Goal: Task Accomplishment & Management: Use online tool/utility

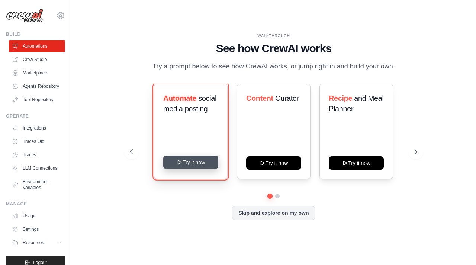
click at [184, 159] on button "Try it now" at bounding box center [190, 161] width 55 height 13
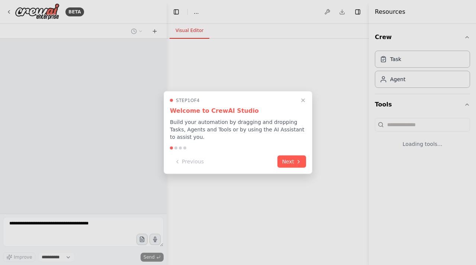
select select "****"
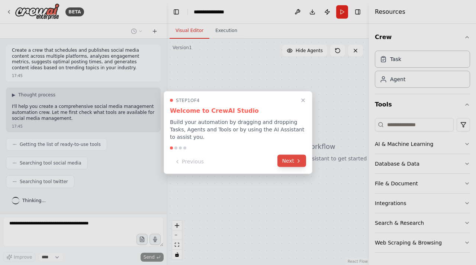
click at [292, 162] on button "Next" at bounding box center [291, 161] width 29 height 12
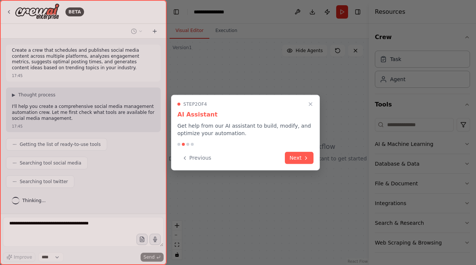
click at [292, 162] on button "Next" at bounding box center [299, 158] width 29 height 12
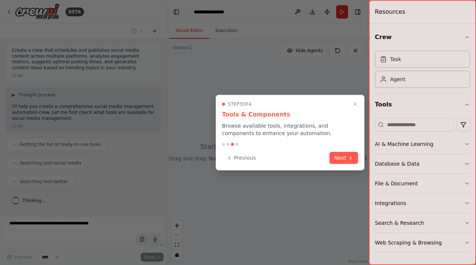
scroll to position [16, 0]
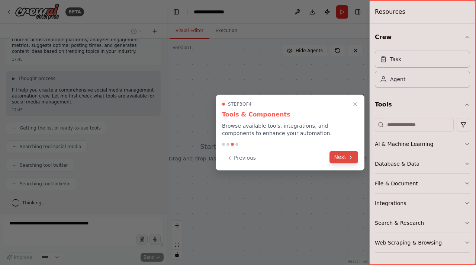
click at [339, 156] on button "Next" at bounding box center [343, 157] width 29 height 12
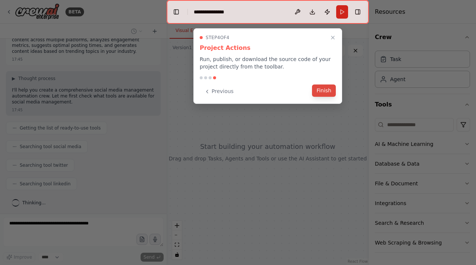
click at [330, 95] on button "Finish" at bounding box center [324, 90] width 24 height 12
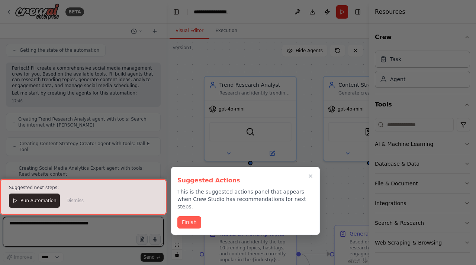
scroll to position [807, 0]
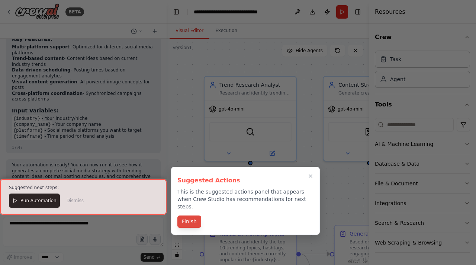
click at [191, 215] on button "Finish" at bounding box center [189, 221] width 24 height 12
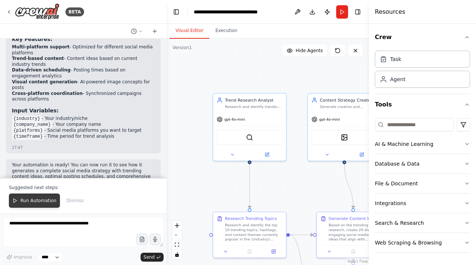
click at [35, 200] on span "Run Automation" at bounding box center [38, 200] width 36 height 6
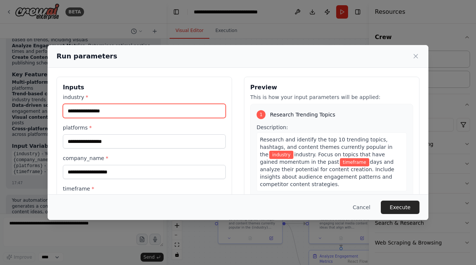
click at [127, 112] on input "industry *" at bounding box center [144, 111] width 163 height 14
type input "*********"
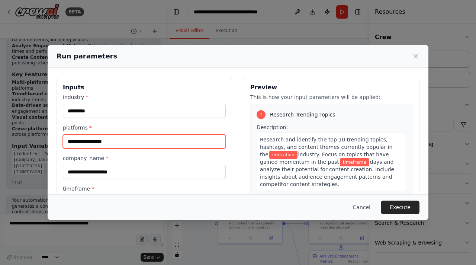
click at [95, 142] on input "platforms *" at bounding box center [144, 141] width 163 height 14
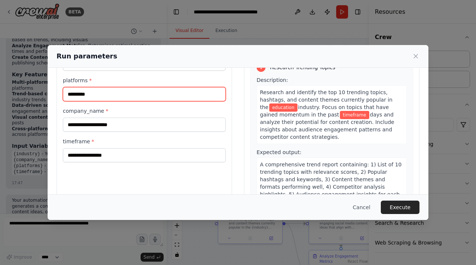
scroll to position [48, 0]
type input "*********"
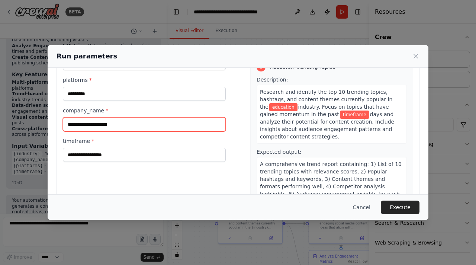
click at [109, 122] on input "company_name *" at bounding box center [144, 124] width 163 height 14
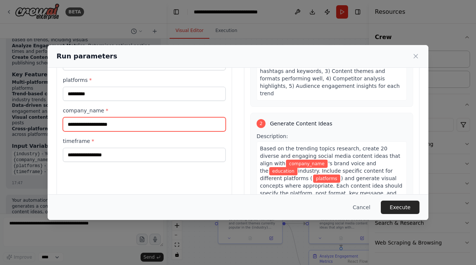
scroll to position [108, 0]
type input "********"
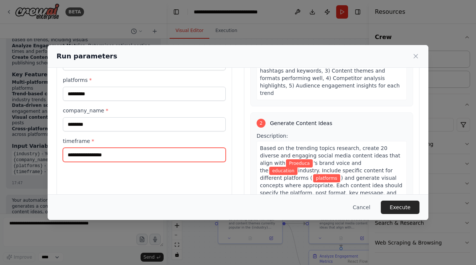
click at [122, 153] on input "timeframe *" at bounding box center [144, 155] width 163 height 14
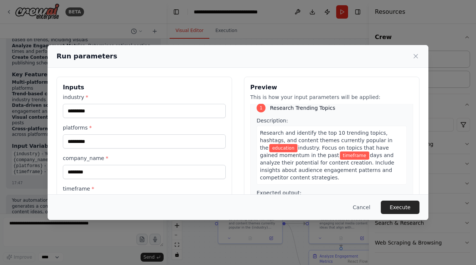
scroll to position [10, 0]
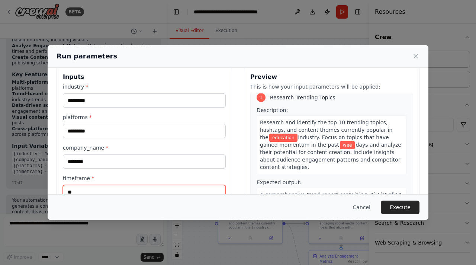
type input "*"
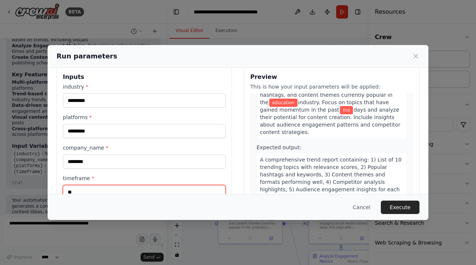
type input "*"
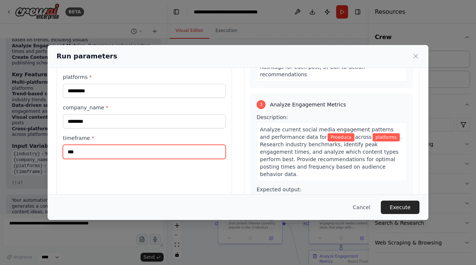
scroll to position [468, 0]
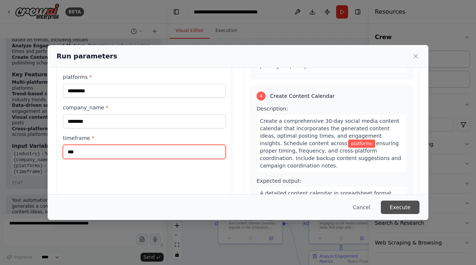
type input "***"
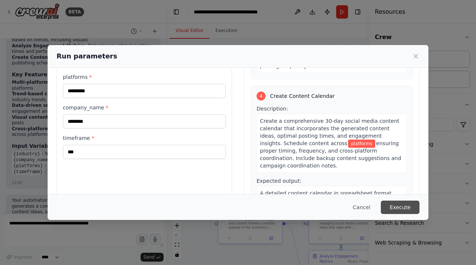
click at [405, 208] on button "Execute" at bounding box center [399, 206] width 39 height 13
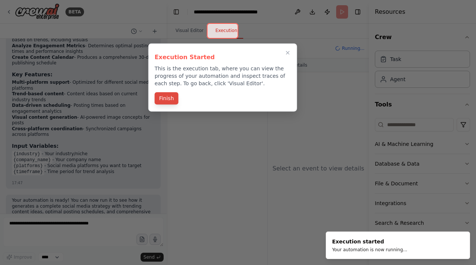
click at [171, 96] on button "Finish" at bounding box center [167, 98] width 24 height 12
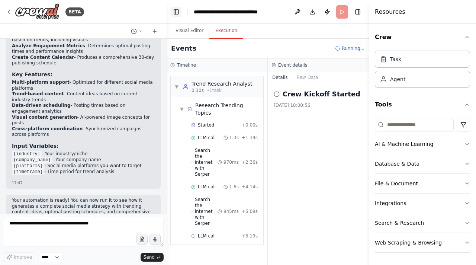
click at [174, 10] on button "Toggle Left Sidebar" at bounding box center [176, 12] width 10 height 10
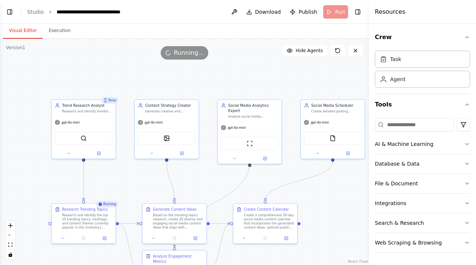
click at [29, 30] on button "Visual Editor" at bounding box center [23, 31] width 40 height 16
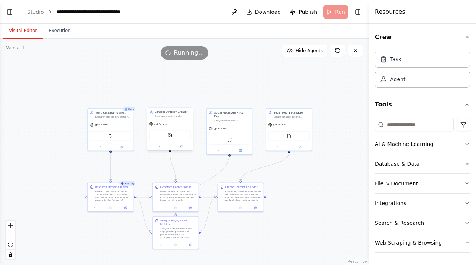
click at [173, 137] on div "DallETool" at bounding box center [169, 135] width 41 height 10
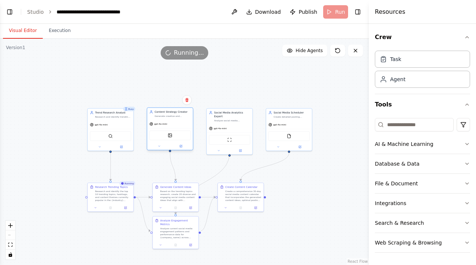
click at [173, 137] on div "DallETool" at bounding box center [169, 135] width 41 height 10
click at [184, 148] on div at bounding box center [170, 145] width 46 height 7
click at [178, 145] on button at bounding box center [180, 146] width 21 height 4
click at [64, 33] on button "Execution" at bounding box center [60, 31] width 34 height 16
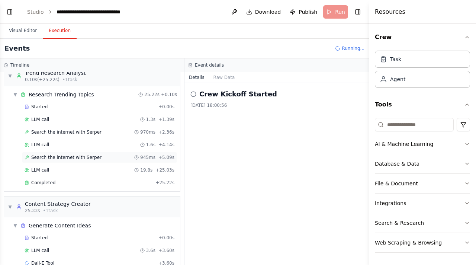
scroll to position [11, 0]
click at [129, 161] on div "Started + 0.00s LLM call 1.3s + 1.39s Search the internet with [PERSON_NAME] 97…" at bounding box center [95, 145] width 170 height 88
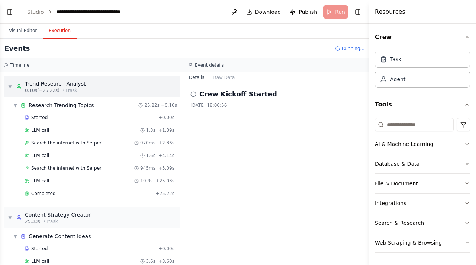
click at [43, 80] on div "Trend Research Analyst" at bounding box center [55, 83] width 61 height 7
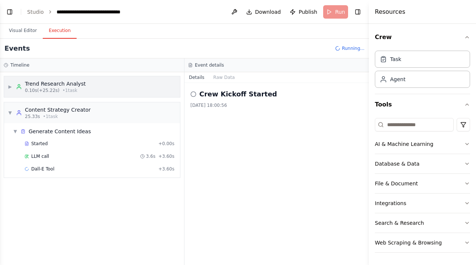
click at [43, 80] on div "Trend Research Analyst" at bounding box center [55, 83] width 61 height 7
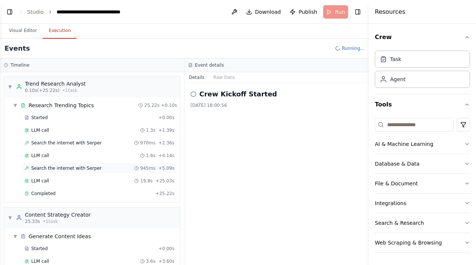
click at [48, 170] on div "Search the internet with [PERSON_NAME] 945ms + 5.09s" at bounding box center [99, 167] width 155 height 11
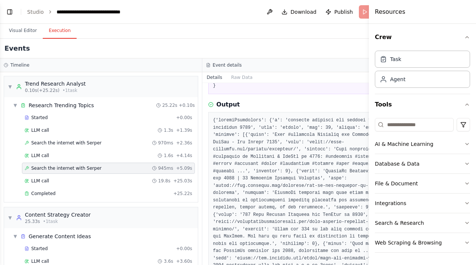
scroll to position [72, 0]
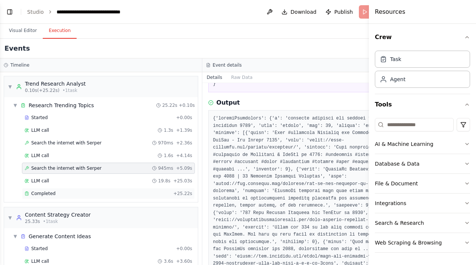
click at [63, 188] on div "Completed + 25.22s" at bounding box center [108, 193] width 173 height 11
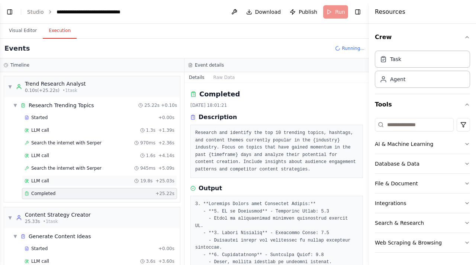
click at [56, 178] on div "LLM call 19.8s + 25.03s" at bounding box center [100, 181] width 150 height 6
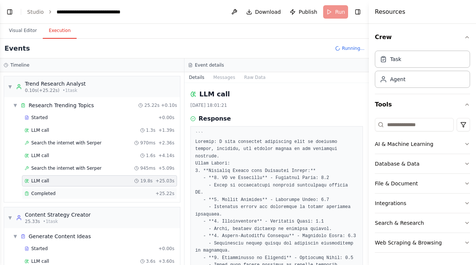
click at [39, 192] on span "Completed" at bounding box center [43, 193] width 24 height 6
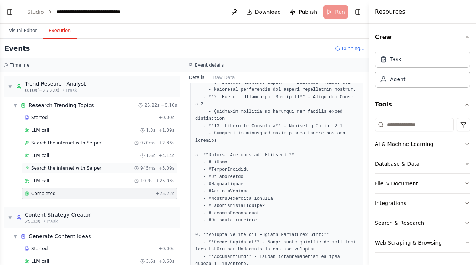
scroll to position [35, 0]
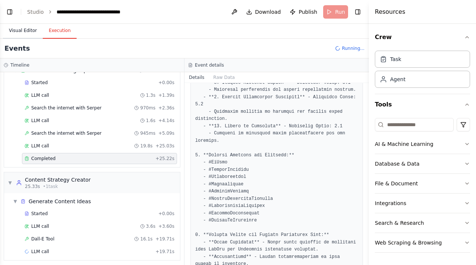
click at [20, 35] on button "Visual Editor" at bounding box center [23, 31] width 40 height 16
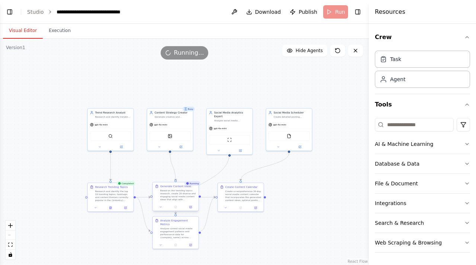
click at [178, 203] on div at bounding box center [176, 207] width 46 height 8
click at [184, 197] on div "Based on the trending topics research, create 20 diverse and engaging social me…" at bounding box center [178, 195] width 36 height 12
click at [184, 197] on div "Based on the trending topics research, create 20 diverse and engaging social me…" at bounding box center [180, 195] width 36 height 12
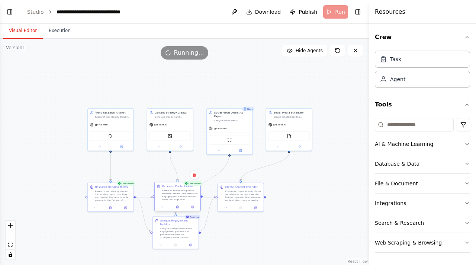
click at [184, 197] on div "Based on the trending topics research, create 20 diverse and engaging social me…" at bounding box center [180, 195] width 36 height 12
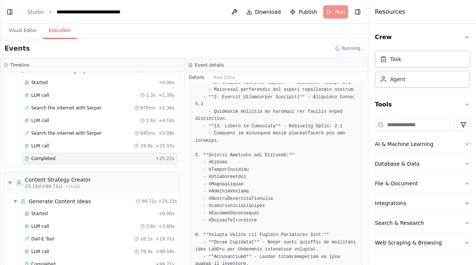
click at [46, 29] on button "Execution" at bounding box center [60, 31] width 34 height 16
click at [39, 183] on span "25.33s (+99.71s)" at bounding box center [44, 186] width 38 height 6
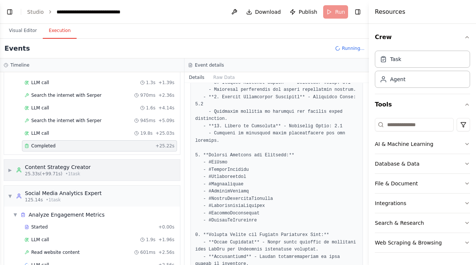
scroll to position [61, 0]
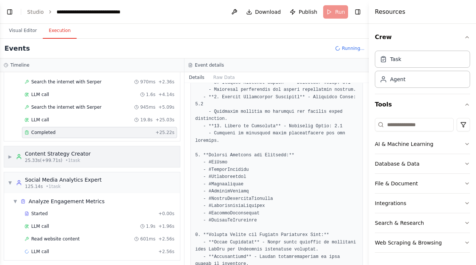
click at [77, 152] on div "Content Strategy Creator" at bounding box center [58, 153] width 66 height 7
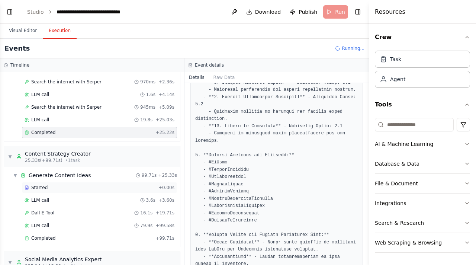
click at [60, 182] on div "Started + 0.00s" at bounding box center [99, 187] width 155 height 11
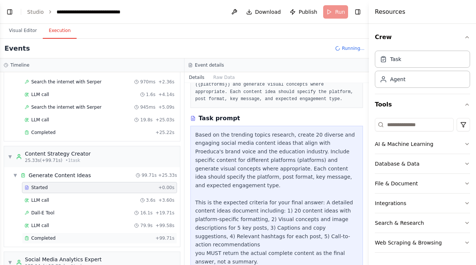
click at [37, 235] on span "Completed" at bounding box center [43, 238] width 24 height 6
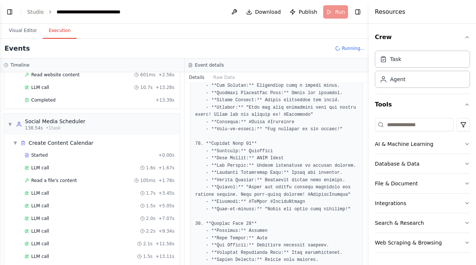
scroll to position [308, 0]
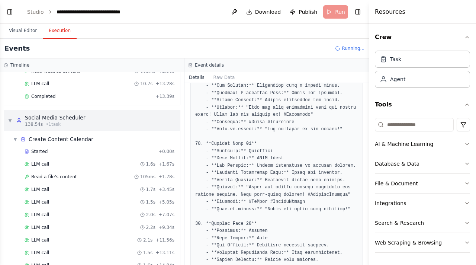
click at [93, 117] on div "▼ Social Media Scheduler 138.54s • 1 task" at bounding box center [92, 120] width 176 height 21
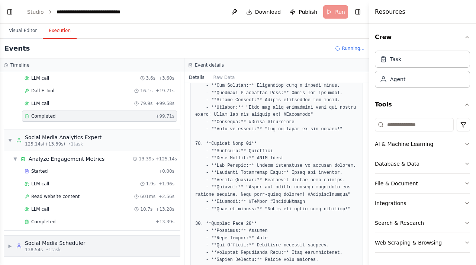
scroll to position [177, 0]
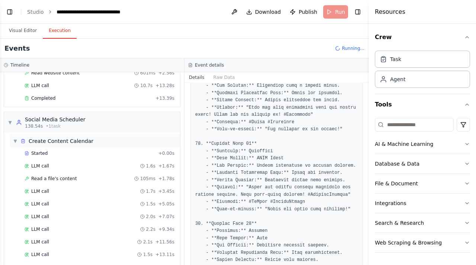
click at [59, 137] on div "Create Content Calendar" at bounding box center [61, 140] width 65 height 7
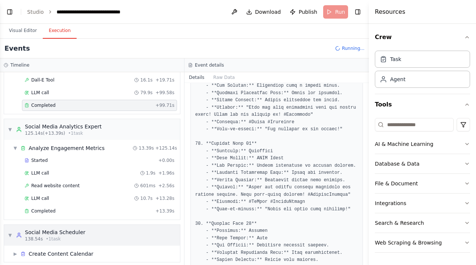
click at [68, 236] on div "138.54s • 1 task" at bounding box center [55, 239] width 61 height 6
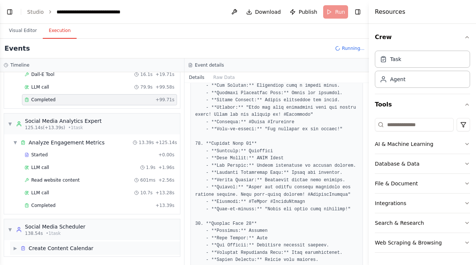
click at [52, 248] on div "Create Content Calendar" at bounding box center [61, 247] width 65 height 7
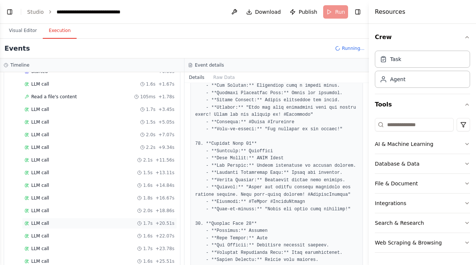
click at [52, 220] on div "LLM call 1.7s + 20.51s" at bounding box center [100, 223] width 150 height 6
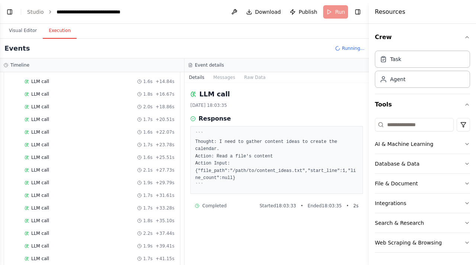
scroll to position [503, 0]
click at [38, 254] on div "Started + 0.00s LLM call 1.6s + 1.67s Read a file's content 105ms + 1.78s LLM c…" at bounding box center [95, 115] width 170 height 328
click at [48, 241] on div "LLM call 1.7s + 41.15s" at bounding box center [99, 246] width 155 height 11
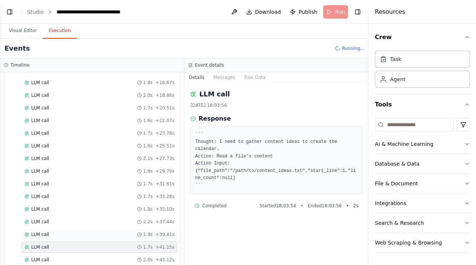
click at [52, 231] on div "LLM call 1.9s + 39.41s" at bounding box center [100, 234] width 150 height 6
click at [61, 191] on div "LLM call 1.7s + 33.28s" at bounding box center [99, 196] width 155 height 11
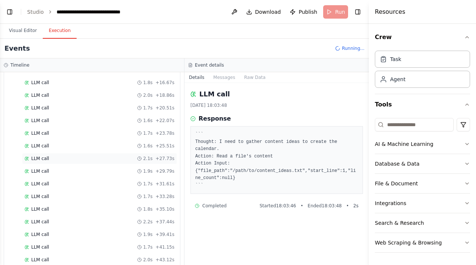
click at [74, 153] on div "LLM call 2.1s + 27.73s" at bounding box center [99, 158] width 155 height 11
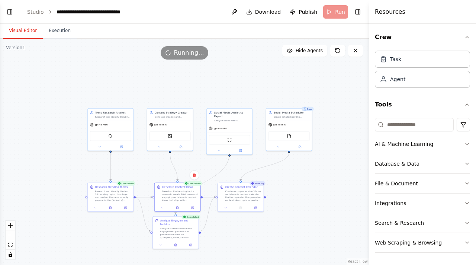
click at [24, 34] on button "Visual Editor" at bounding box center [23, 31] width 40 height 16
click at [315, 208] on div ".deletable-edge-delete-btn { width: 20px; height: 20px; border: 0px solid #ffff…" at bounding box center [184, 152] width 369 height 226
click at [238, 195] on div "Create a comprehensive 30-day social media content calendar that incorporates t…" at bounding box center [243, 195] width 36 height 12
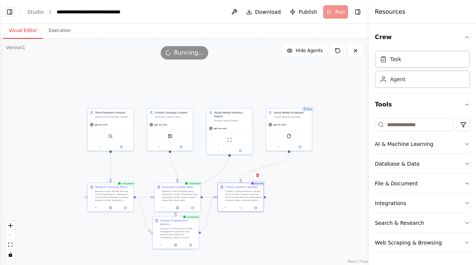
click at [12, 16] on button "Toggle Left Sidebar" at bounding box center [9, 12] width 10 height 10
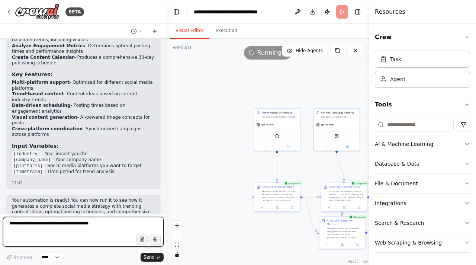
click at [45, 232] on textarea at bounding box center [83, 232] width 161 height 30
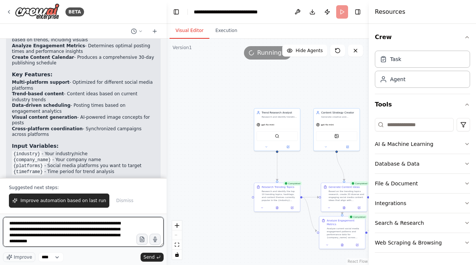
scroll to position [807, 0]
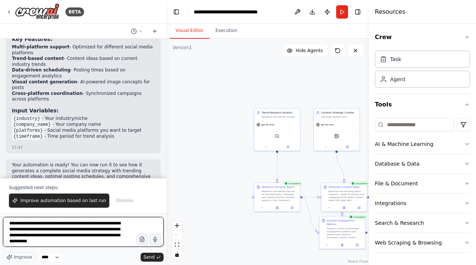
click at [34, 242] on textarea "**********" at bounding box center [83, 232] width 161 height 30
type textarea "**********"
click at [103, 242] on textarea "**********" at bounding box center [83, 232] width 161 height 30
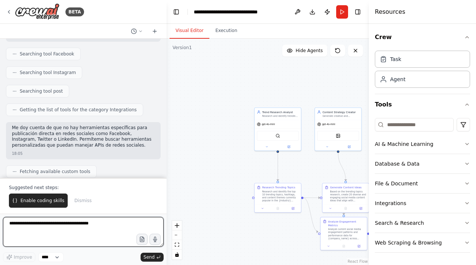
scroll to position [1077, 0]
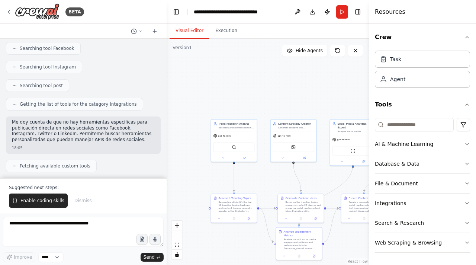
drag, startPoint x: 218, startPoint y: 79, endPoint x: 165, endPoint y: 71, distance: 54.1
click at [165, 71] on div "BETA Create a crew that schedules and publishes social media content across mul…" at bounding box center [238, 132] width 476 height 265
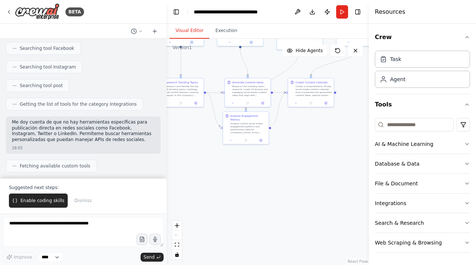
drag, startPoint x: 227, startPoint y: 234, endPoint x: 149, endPoint y: 176, distance: 97.1
click at [149, 176] on div "BETA Create a crew that schedules and publishes social media content across mul…" at bounding box center [238, 132] width 476 height 265
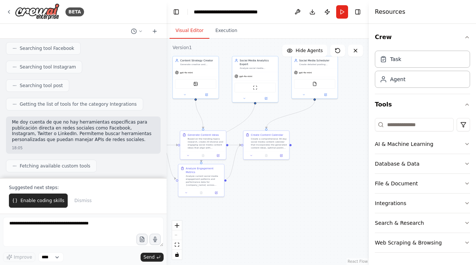
drag, startPoint x: 261, startPoint y: 225, endPoint x: 240, endPoint y: 250, distance: 32.5
click at [240, 250] on div ".deletable-edge-delete-btn { width: 20px; height: 20px; border: 0px solid #ffff…" at bounding box center [267, 152] width 202 height 226
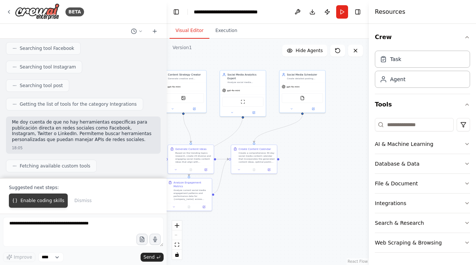
click at [35, 199] on span "Enable coding skills" at bounding box center [42, 200] width 44 height 6
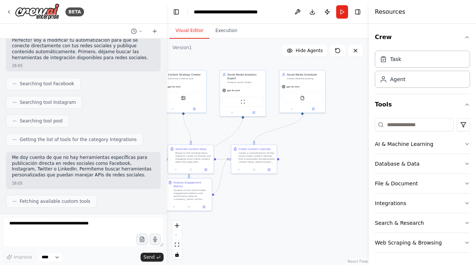
scroll to position [1062, 0]
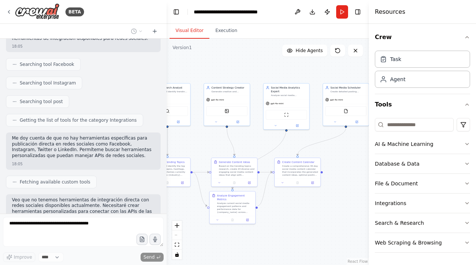
drag, startPoint x: 318, startPoint y: 199, endPoint x: 361, endPoint y: 212, distance: 45.4
click at [361, 212] on div ".deletable-edge-delete-btn { width: 20px; height: 20px; border: 0px solid #ffff…" at bounding box center [267, 152] width 202 height 226
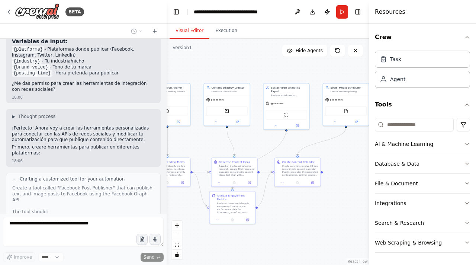
scroll to position [1522, 0]
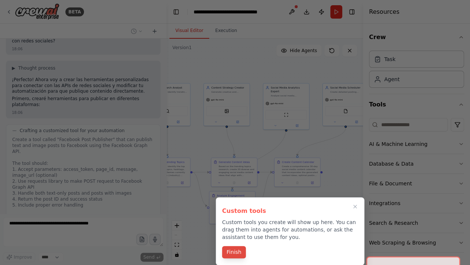
click at [233, 247] on button "Finish" at bounding box center [234, 252] width 24 height 12
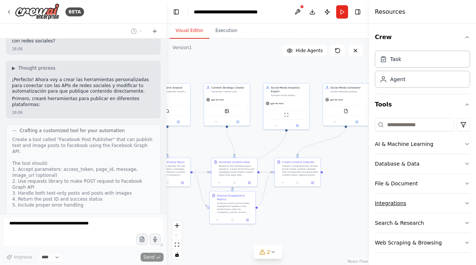
scroll to position [51, 0]
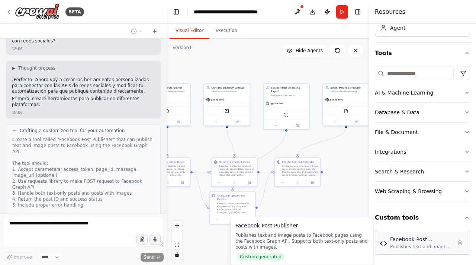
click at [401, 243] on div "Publishes text and image posts to Facebook pages using the Facebook Graph API. …" at bounding box center [421, 246] width 62 height 6
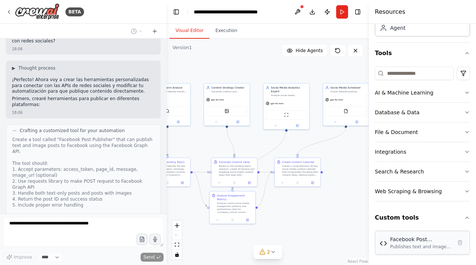
click at [427, 244] on div "Publishes text and image posts to Facebook pages using the Facebook Graph API. …" at bounding box center [421, 246] width 62 height 6
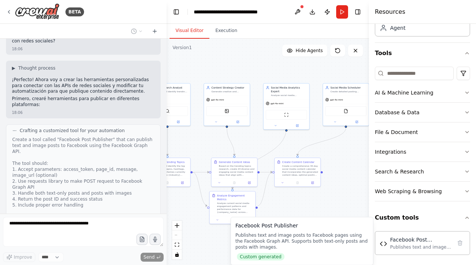
click at [354, 241] on div "Publishes text and image posts to Facebook pages using the Facebook Graph API. …" at bounding box center [301, 241] width 133 height 18
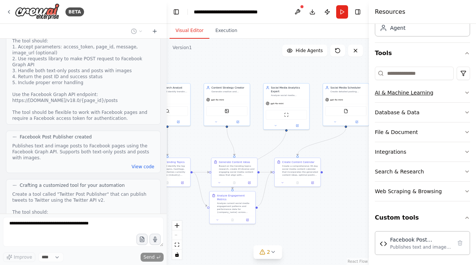
click at [464, 93] on icon "button" at bounding box center [467, 93] width 6 height 6
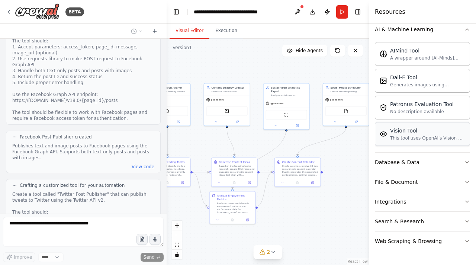
scroll to position [116, 0]
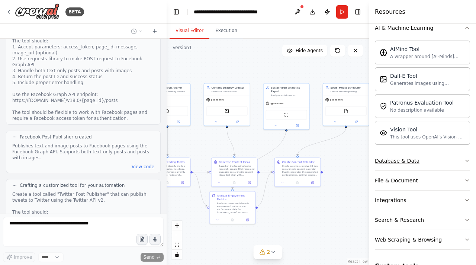
click at [429, 153] on button "Database & Data" at bounding box center [422, 160] width 95 height 19
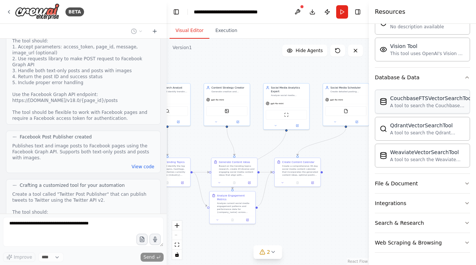
scroll to position [207, 0]
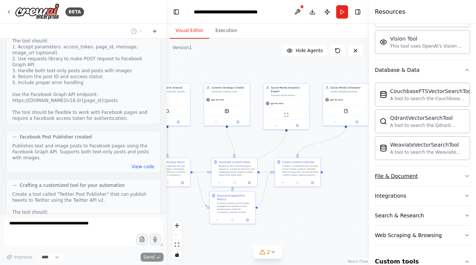
click at [435, 168] on button "File & Document" at bounding box center [422, 175] width 95 height 19
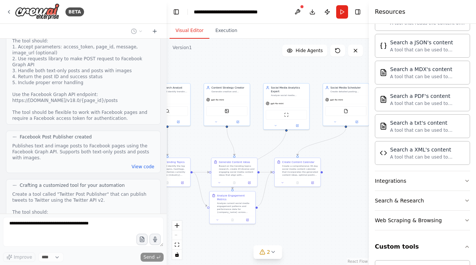
scroll to position [467, 0]
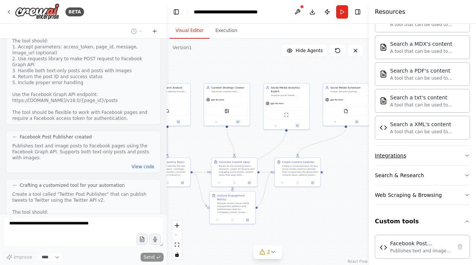
click at [433, 147] on button "Integrations" at bounding box center [422, 155] width 95 height 19
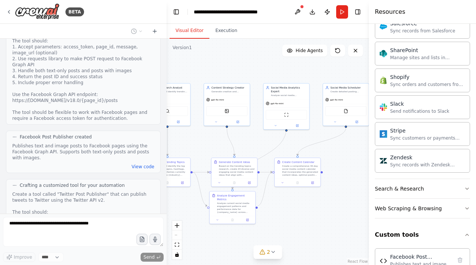
scroll to position [1056, 0]
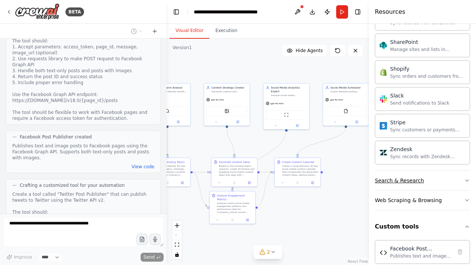
click at [444, 175] on button "Search & Research" at bounding box center [422, 180] width 95 height 19
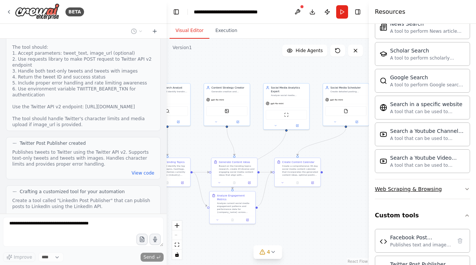
scroll to position [1459, 0]
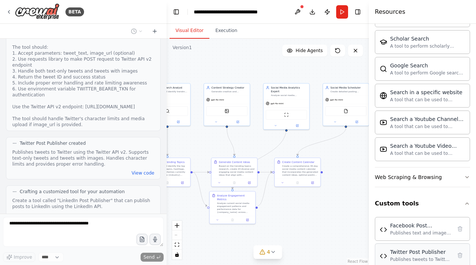
click at [417, 256] on div "Publishes tweets to Twitter using the Twitter API v2. Supports text-only tweets…" at bounding box center [421, 259] width 62 height 6
drag, startPoint x: 406, startPoint y: 243, endPoint x: 309, endPoint y: 211, distance: 102.1
click at [309, 211] on div ".deletable-edge-delete-btn { width: 20px; height: 20px; border: 0px solid #ffff…" at bounding box center [267, 152] width 202 height 226
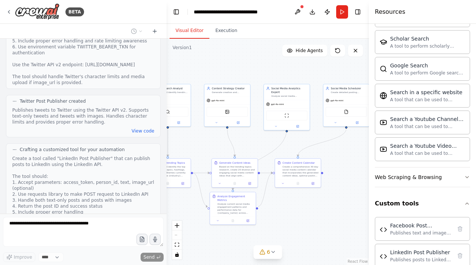
scroll to position [1979, 0]
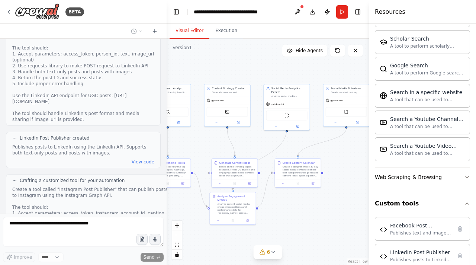
click at [105, 186] on div "Create a tool called "Instagram Post Publisher" that can publish posts to Insta…" at bounding box center [90, 242] width 157 height 113
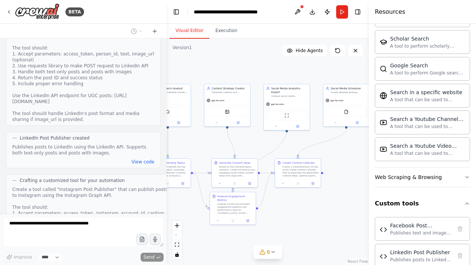
click at [105, 186] on div "Create a tool called "Instagram Post Publisher" that can publish posts to Insta…" at bounding box center [90, 242] width 157 height 113
click at [75, 186] on div "Create a tool called "Instagram Post Publisher" that can publish posts to Insta…" at bounding box center [90, 242] width 157 height 113
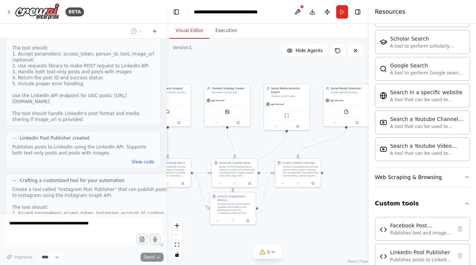
click at [75, 186] on div "Create a tool called "Instagram Post Publisher" that can publish posts to Insta…" at bounding box center [90, 242] width 157 height 113
click at [349, 232] on div ".deletable-edge-delete-btn { width: 20px; height: 20px; border: 0px solid #ffff…" at bounding box center [267, 152] width 202 height 226
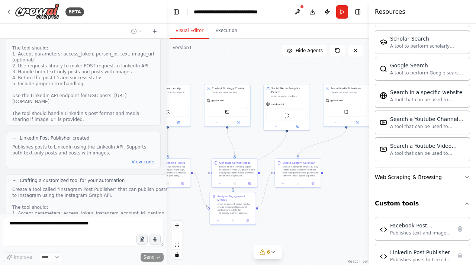
click at [351, 223] on div ".deletable-edge-delete-btn { width: 20px; height: 20px; border: 0px solid #ffff…" at bounding box center [267, 152] width 202 height 226
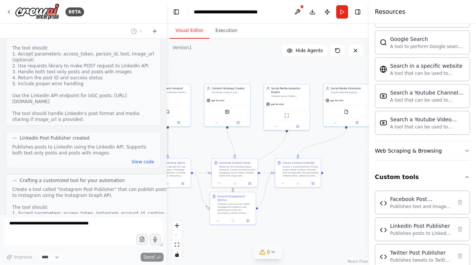
click at [273, 251] on icon at bounding box center [272, 251] width 3 height 1
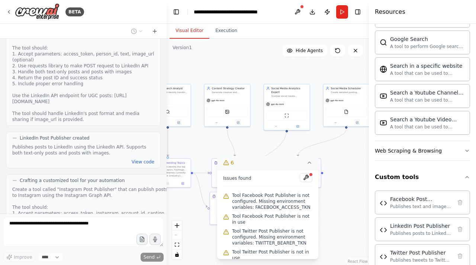
click at [265, 204] on span "Tool Facebook Post Publisher is not configured. Missing environment variables: …" at bounding box center [272, 201] width 80 height 18
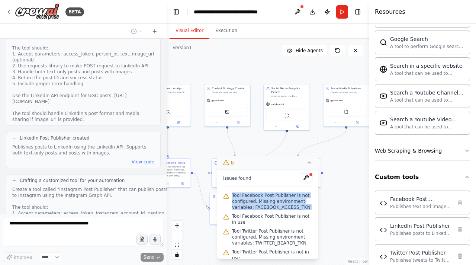
click at [265, 204] on span "Tool Facebook Post Publisher is not configured. Missing environment variables: …" at bounding box center [272, 201] width 80 height 18
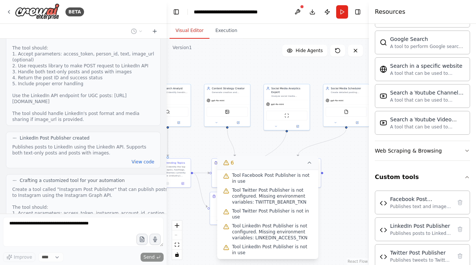
click at [279, 201] on span "Tool Twitter Post Publisher is not configured. Missing environment variables: T…" at bounding box center [272, 196] width 80 height 18
click at [268, 236] on span "Tool LinkedIn Post Publisher is not configured. Missing environment variables: …" at bounding box center [272, 232] width 80 height 18
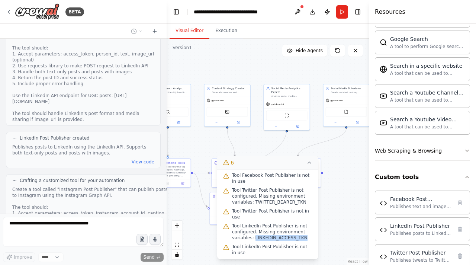
click at [348, 217] on div ".deletable-edge-delete-btn { width: 20px; height: 20px; border: 0px solid #ffff…" at bounding box center [267, 152] width 202 height 226
drag, startPoint x: 348, startPoint y: 217, endPoint x: 341, endPoint y: 242, distance: 25.8
click at [341, 242] on div ".deletable-edge-delete-btn { width: 20px; height: 20px; border: 0px solid #ffff…" at bounding box center [267, 152] width 202 height 226
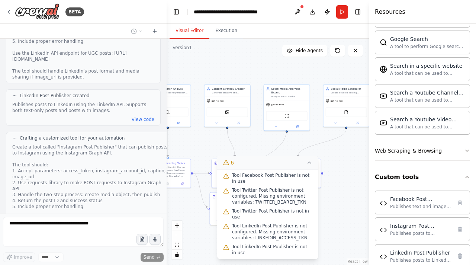
click at [308, 162] on icon at bounding box center [309, 162] width 6 height 6
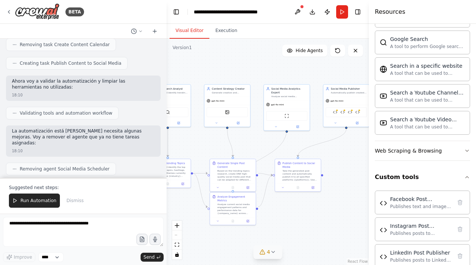
scroll to position [2479, 0]
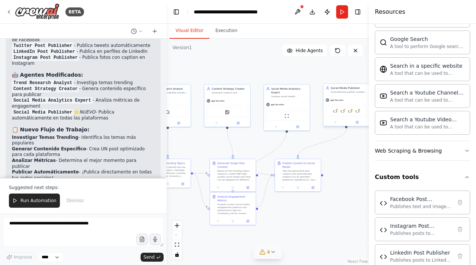
click at [332, 108] on div "Facebook Post Publisher Twitter Post Publisher LinkedIn Post Publisher Instagra…" at bounding box center [345, 111] width 41 height 10
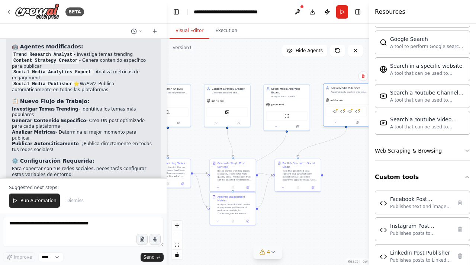
click at [336, 114] on div "Facebook Post Publisher Twitter Post Publisher LinkedIn Post Publisher Instagra…" at bounding box center [345, 111] width 41 height 10
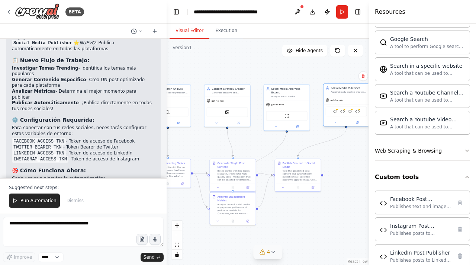
click at [359, 126] on div "Social Media Publisher Automatically publish created social media content to {p…" at bounding box center [346, 104] width 46 height 43
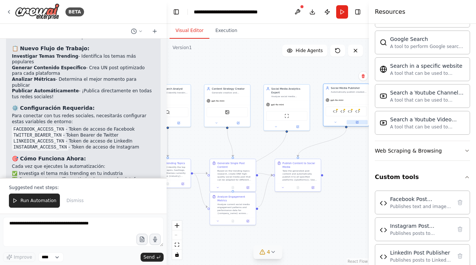
scroll to position [2815, 0]
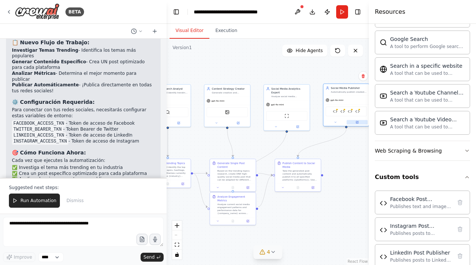
click at [358, 123] on icon at bounding box center [356, 121] width 3 height 3
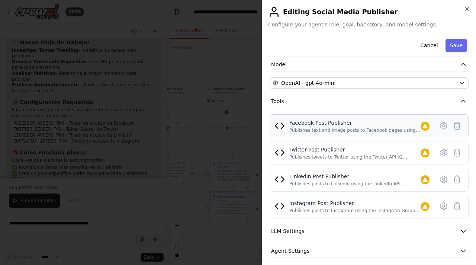
scroll to position [52, 0]
click at [440, 125] on icon at bounding box center [443, 124] width 9 height 9
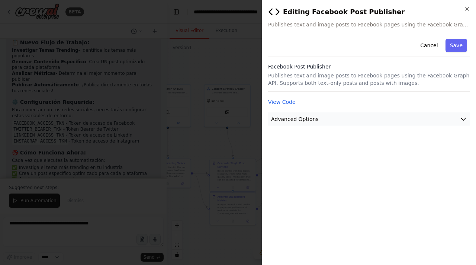
click at [423, 121] on button "Advanced Options" at bounding box center [369, 119] width 202 height 14
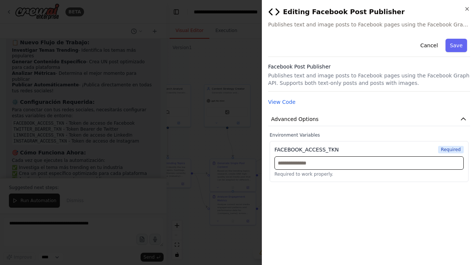
click at [349, 166] on input "text" at bounding box center [368, 162] width 189 height 13
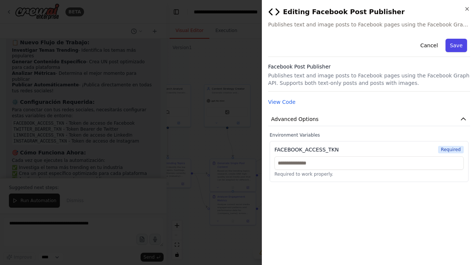
click at [452, 41] on button "Save" at bounding box center [456, 45] width 22 height 13
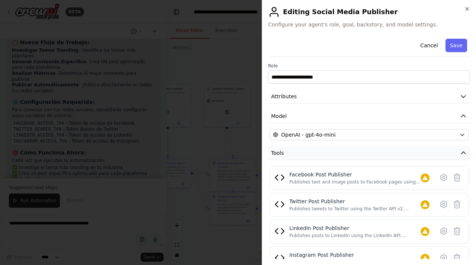
scroll to position [74, 0]
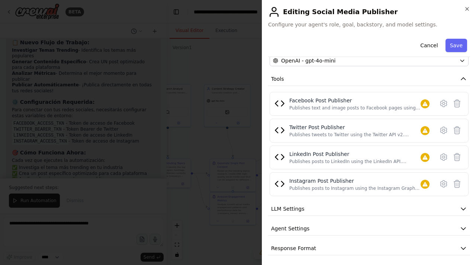
click at [380, 214] on div "**********" at bounding box center [369, 108] width 202 height 293
click at [398, 207] on button "LLM Settings" at bounding box center [369, 209] width 202 height 14
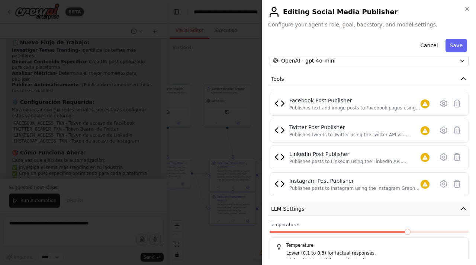
click at [398, 207] on button "LLM Settings" at bounding box center [369, 209] width 202 height 14
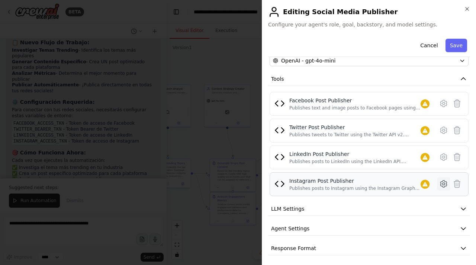
click at [439, 184] on icon at bounding box center [443, 183] width 9 height 9
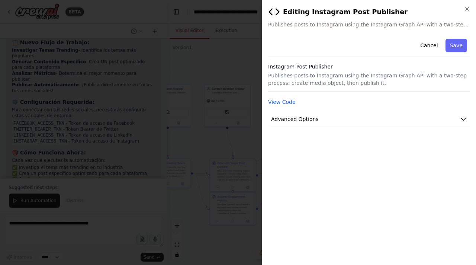
scroll to position [0, 0]
click at [279, 101] on button "View Code" at bounding box center [281, 101] width 27 height 7
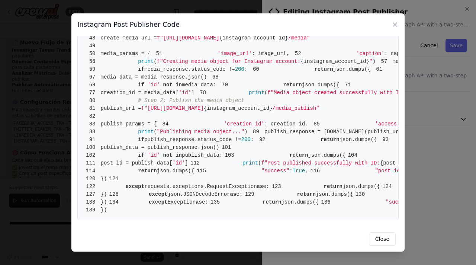
scroll to position [918, 0]
click at [378, 240] on button "Close" at bounding box center [382, 238] width 27 height 13
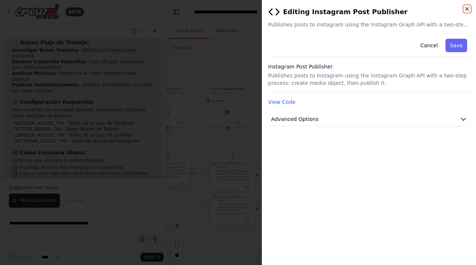
click at [469, 10] on icon "button" at bounding box center [467, 9] width 6 height 6
